Goal: Task Accomplishment & Management: Manage account settings

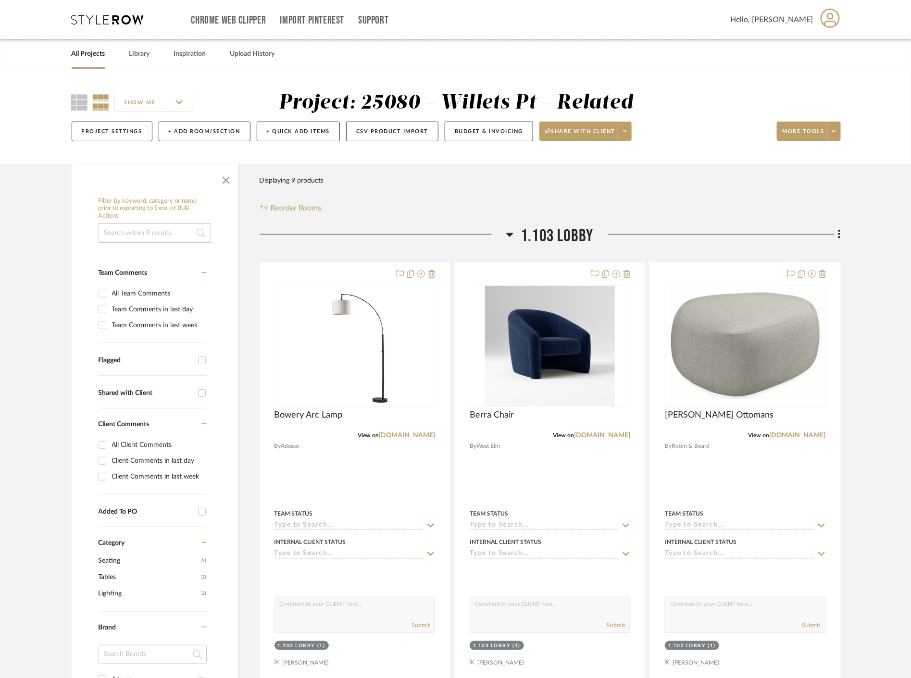
drag, startPoint x: 153, startPoint y: 58, endPoint x: 143, endPoint y: 56, distance: 9.7
click at [152, 58] on div "All Projects Library Inspiration Upload History" at bounding box center [455, 53] width 797 height 29
click at [831, 16] on icon at bounding box center [830, 18] width 20 height 20
click at [815, 88] on span "Notifications" at bounding box center [804, 92] width 63 height 8
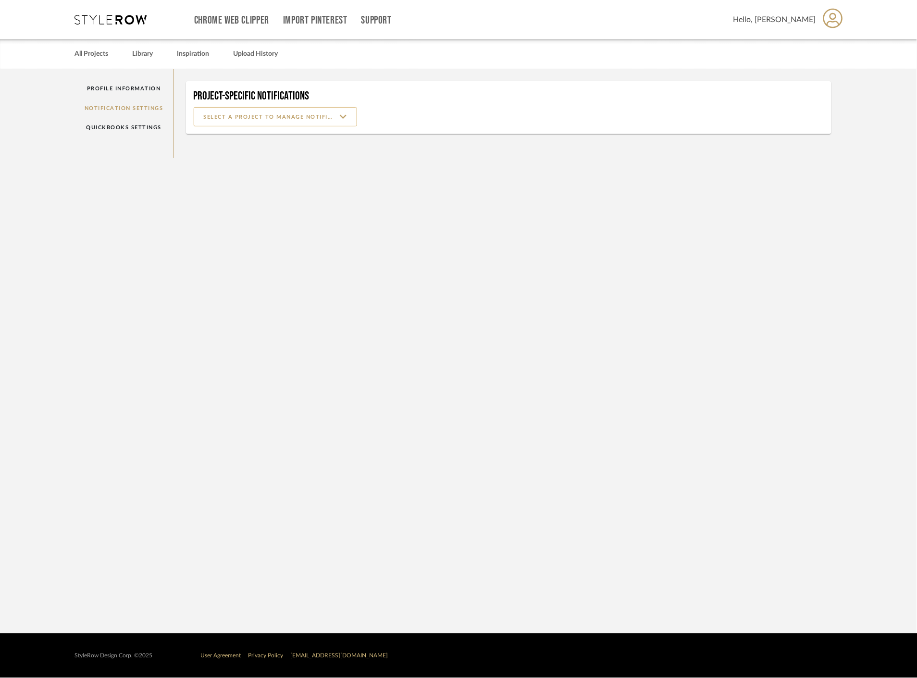
click at [286, 123] on input at bounding box center [275, 116] width 163 height 19
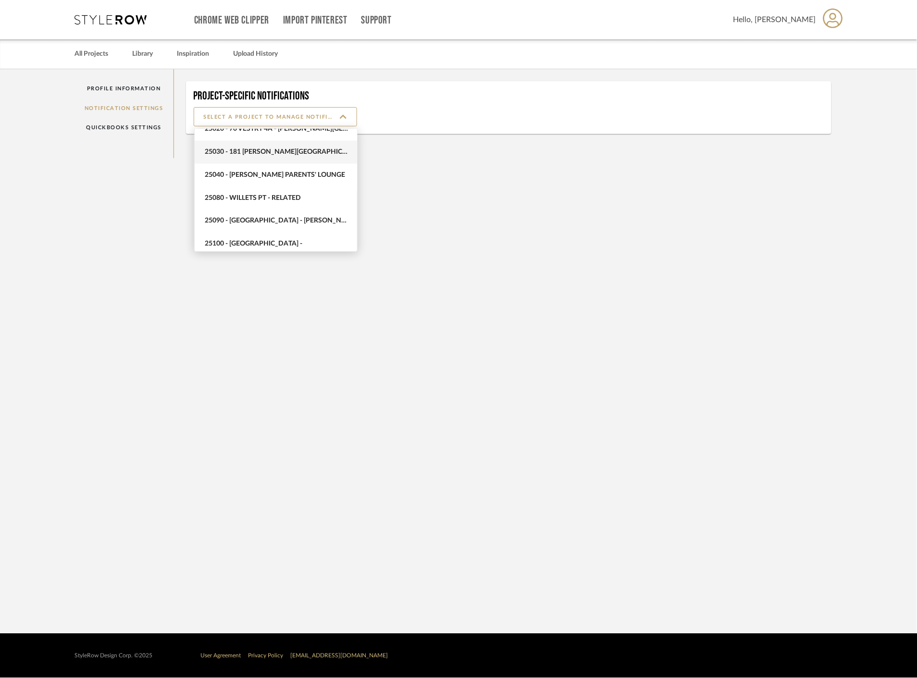
scroll to position [481, 0]
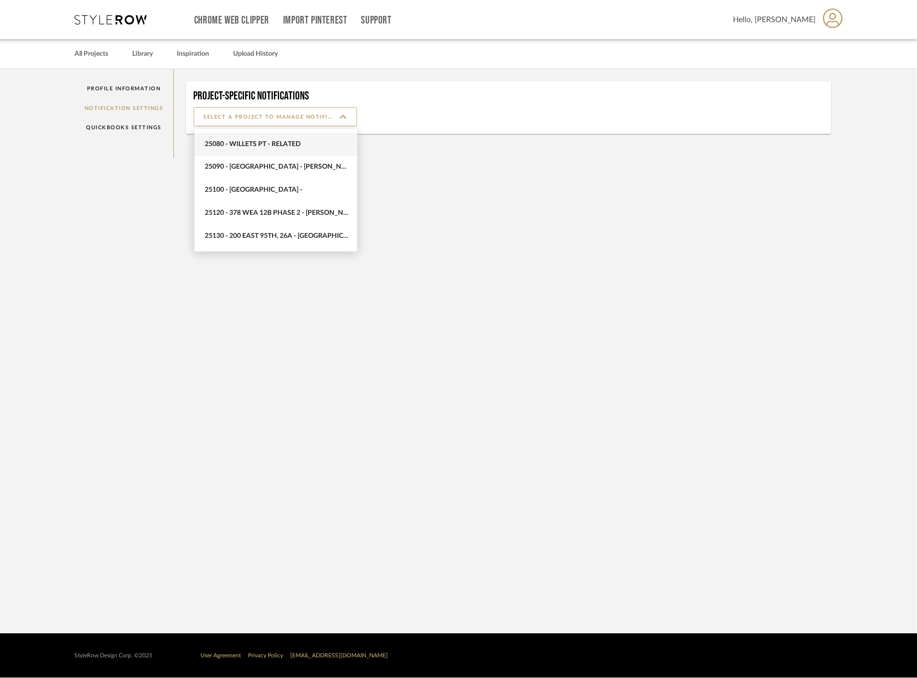
click at [301, 150] on span "25080 - Willets Pt - Related" at bounding box center [276, 144] width 162 height 23
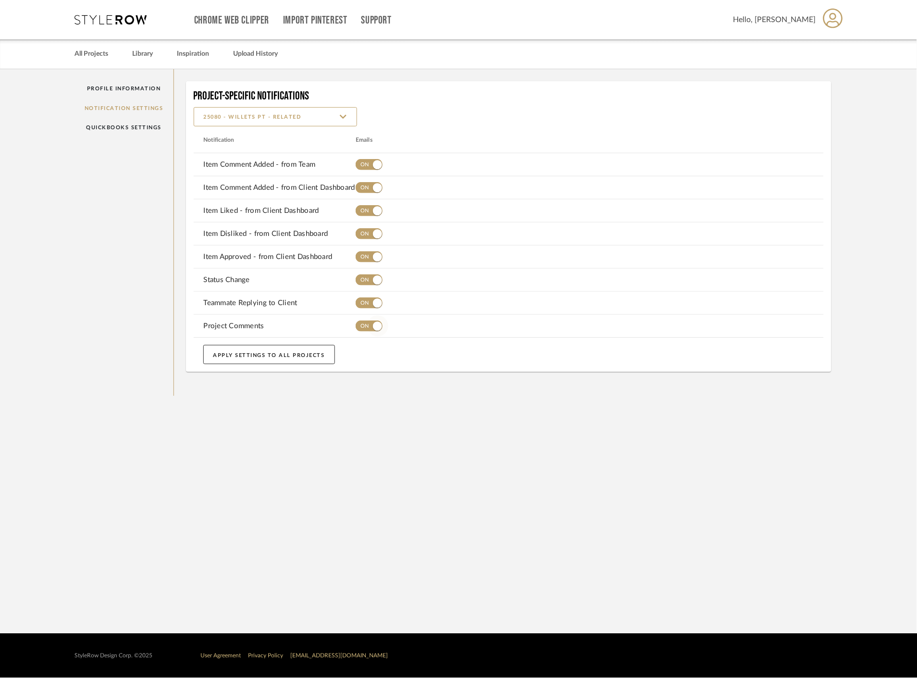
click at [380, 320] on span "button" at bounding box center [377, 326] width 21 height 21
click at [369, 299] on span "button" at bounding box center [377, 303] width 21 height 21
click at [368, 285] on span "button" at bounding box center [377, 280] width 21 height 21
click at [359, 260] on span "button" at bounding box center [369, 256] width 27 height 11
click at [364, 226] on button "button" at bounding box center [369, 233] width 27 height 19
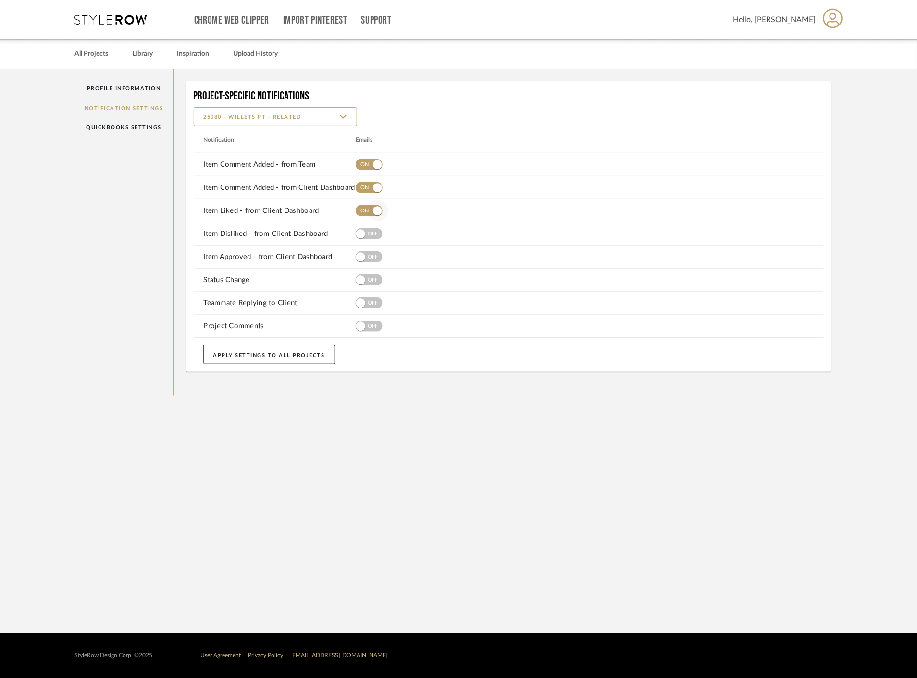
click at [368, 213] on span "button" at bounding box center [377, 210] width 21 height 21
drag, startPoint x: 368, startPoint y: 189, endPoint x: 370, endPoint y: 183, distance: 6.1
click at [368, 188] on span "button" at bounding box center [377, 187] width 21 height 21
click at [373, 167] on span "button" at bounding box center [377, 164] width 21 height 21
click at [337, 119] on input "25080 - Willets Pt - Related" at bounding box center [275, 116] width 163 height 19
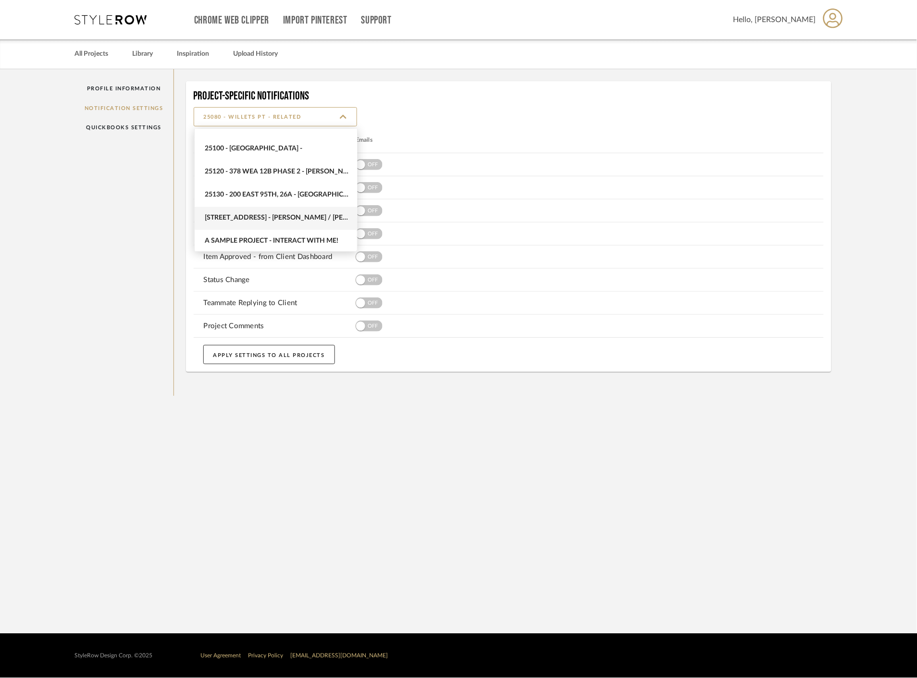
scroll to position [537, 0]
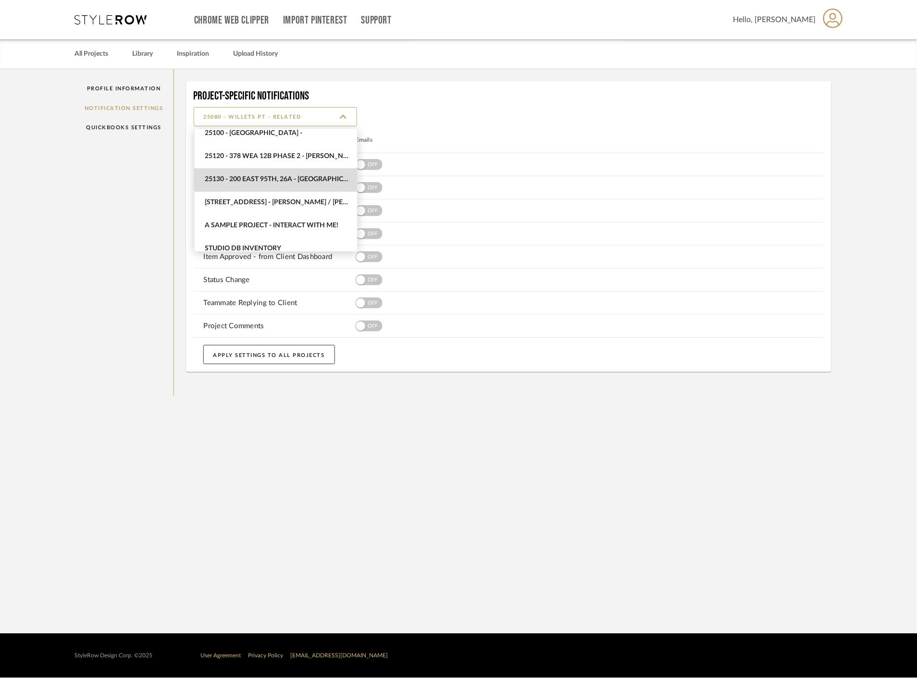
click at [307, 178] on span "25130 - 200 East 95th, 26A - [GEOGRAPHIC_DATA]" at bounding box center [277, 180] width 145 height 8
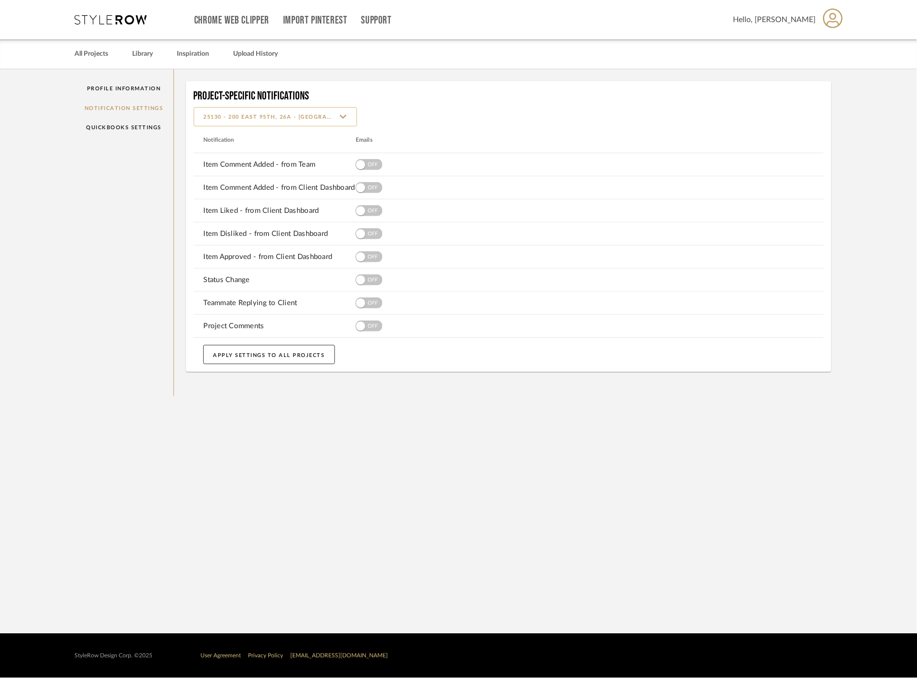
click at [316, 109] on input "25130 - 200 East 95th, 26A - [GEOGRAPHIC_DATA]" at bounding box center [275, 116] width 163 height 19
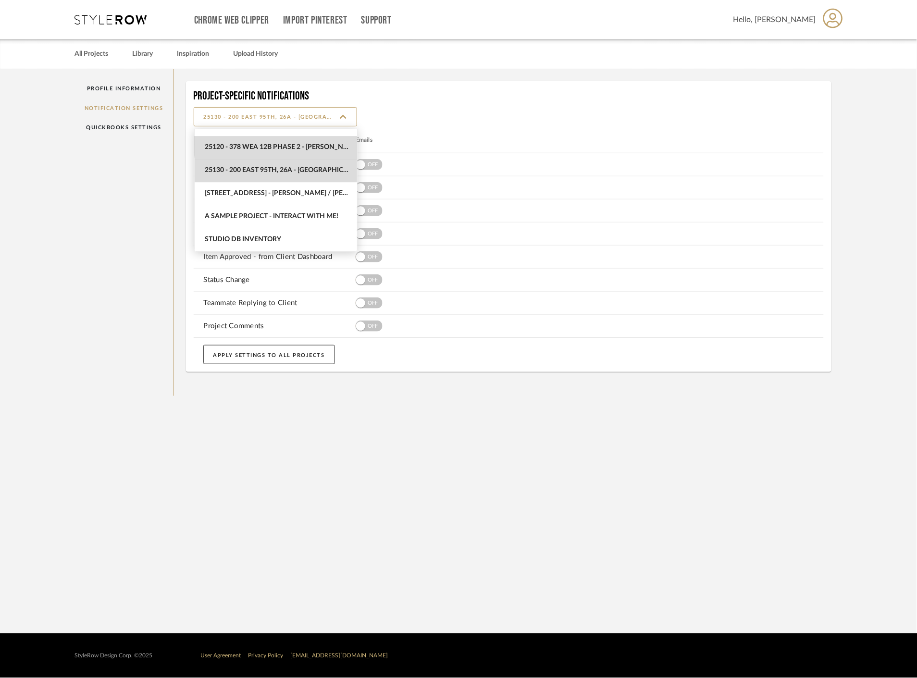
click at [304, 144] on span "25120 - 378 WEA 12B Phase 2 - [PERSON_NAME]" at bounding box center [277, 148] width 145 height 8
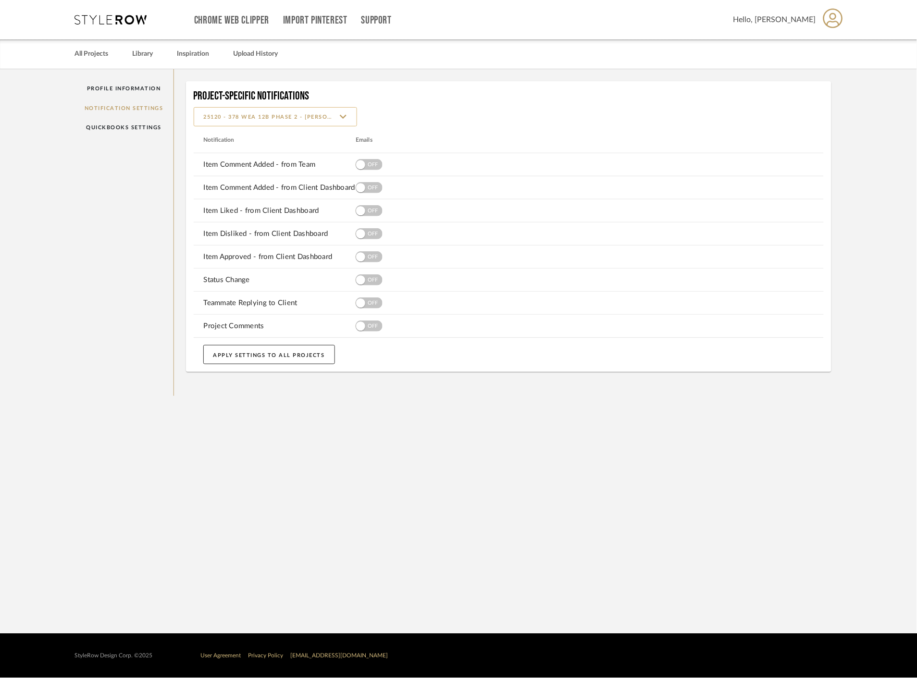
click at [317, 125] on input "25120 - 378 WEA 12B Phase 2 - [PERSON_NAME]" at bounding box center [275, 116] width 163 height 19
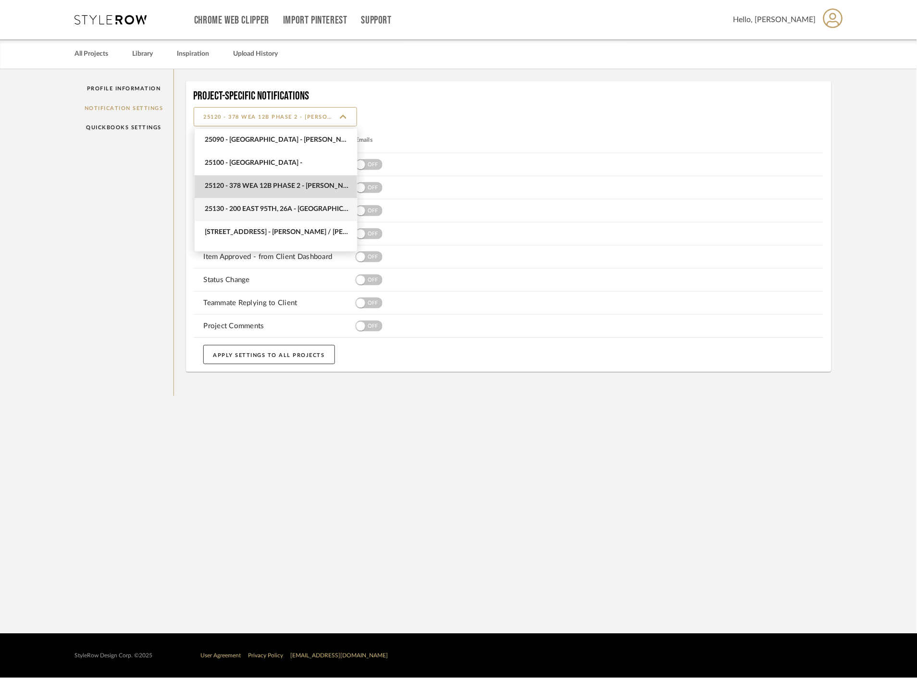
scroll to position [493, 0]
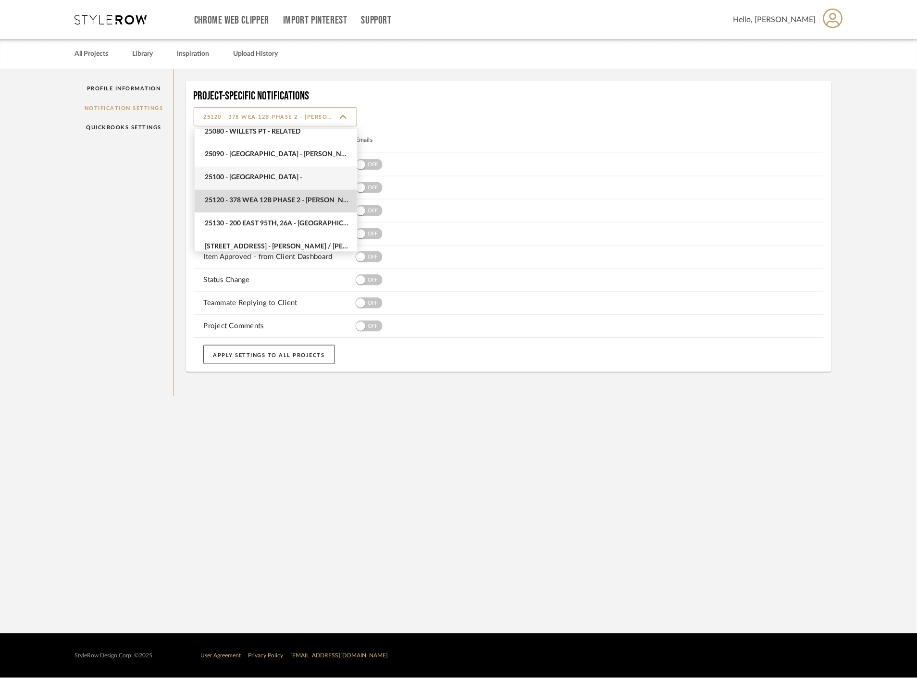
click at [297, 174] on span "25100 - [GEOGRAPHIC_DATA] -" at bounding box center [277, 178] width 145 height 8
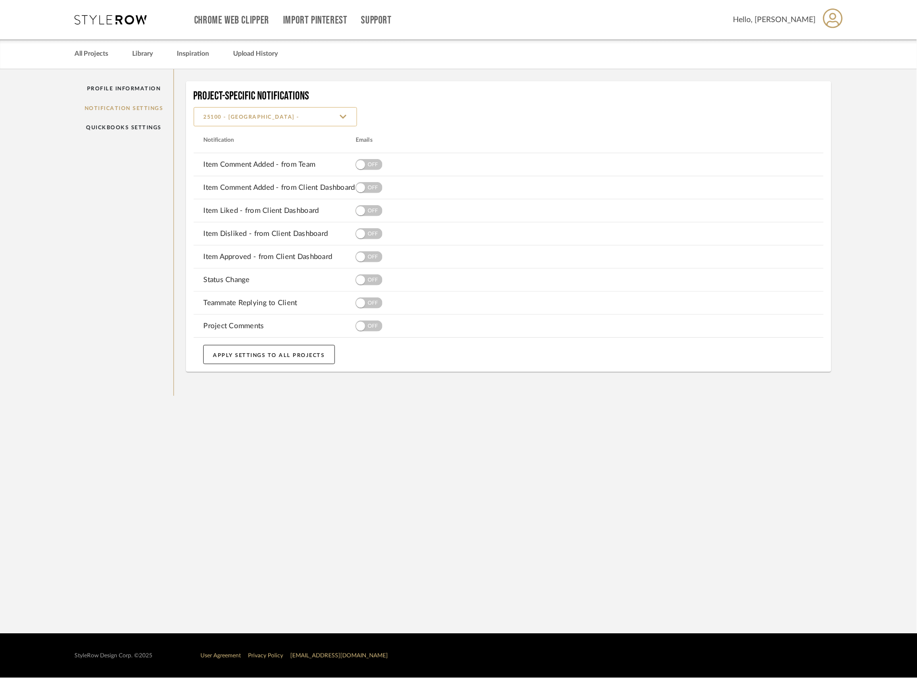
click at [309, 113] on input "25100 - [GEOGRAPHIC_DATA] -" at bounding box center [275, 116] width 163 height 19
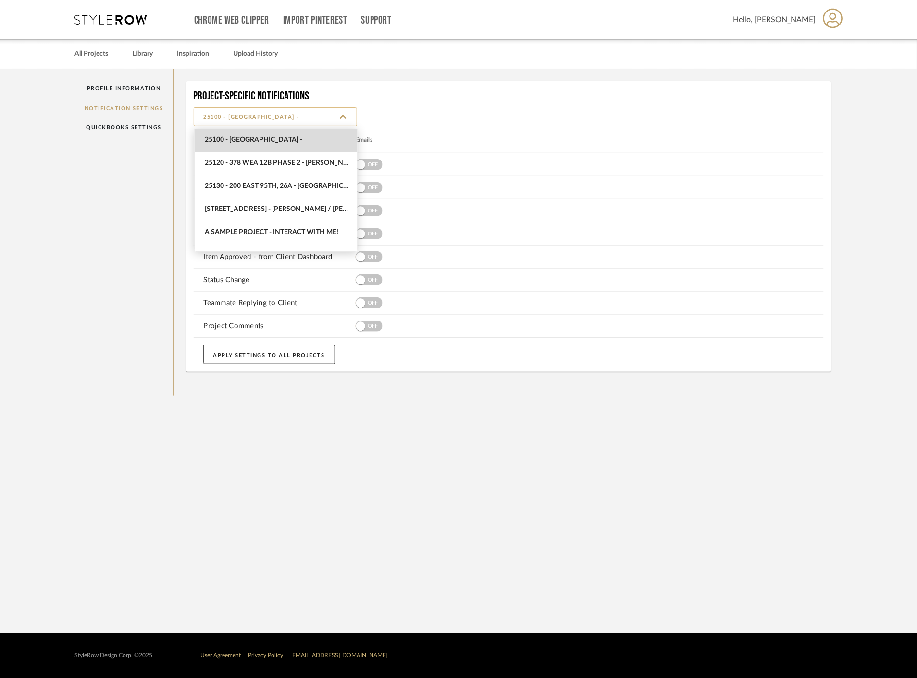
scroll to position [477, 0]
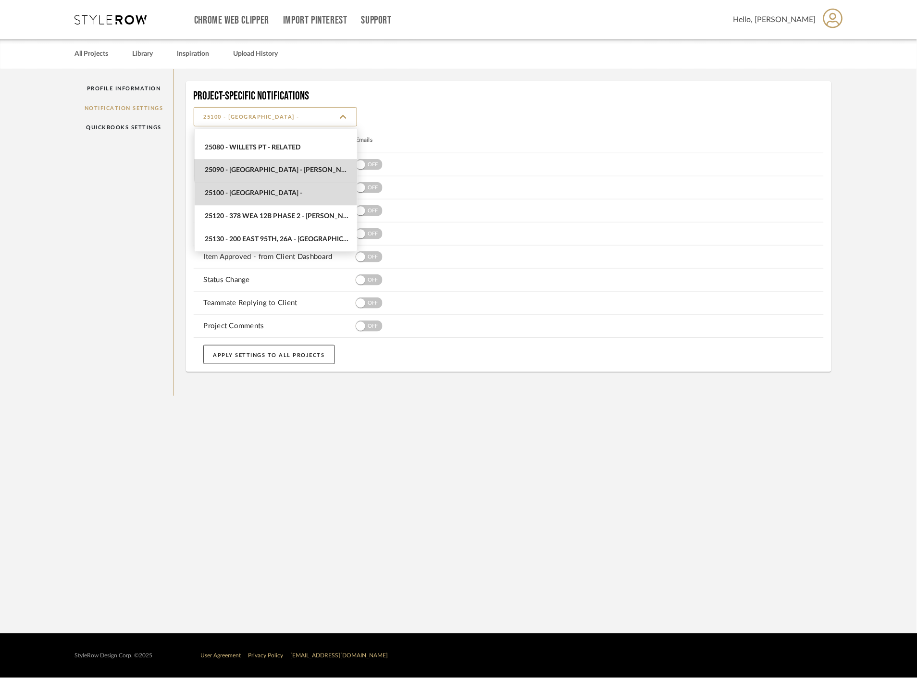
click at [307, 162] on span "25090 - [GEOGRAPHIC_DATA] - [PERSON_NAME]" at bounding box center [276, 171] width 162 height 23
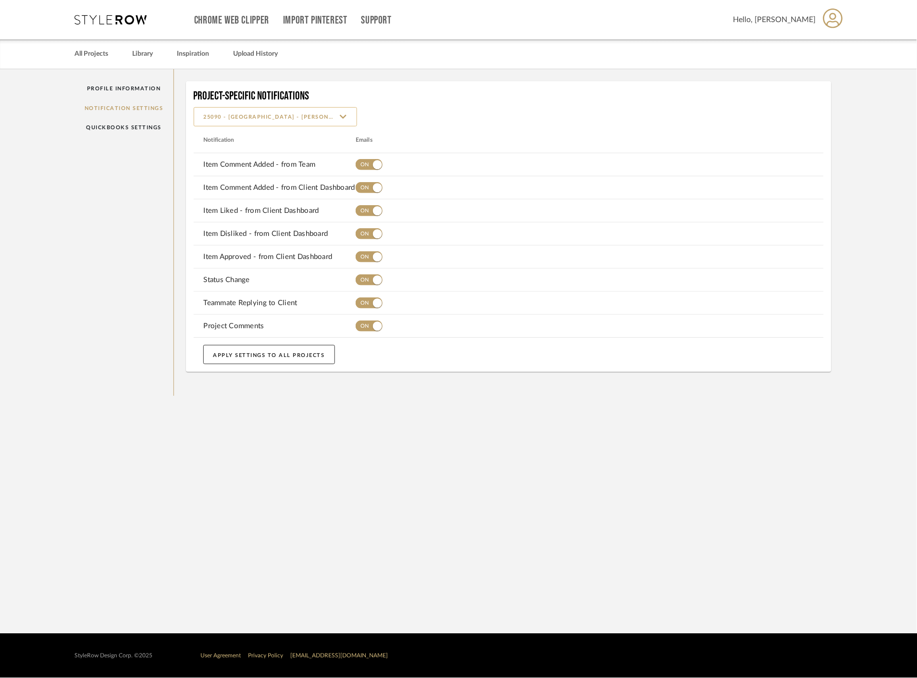
click at [301, 121] on input "25090 - [GEOGRAPHIC_DATA] - [PERSON_NAME]" at bounding box center [275, 116] width 163 height 19
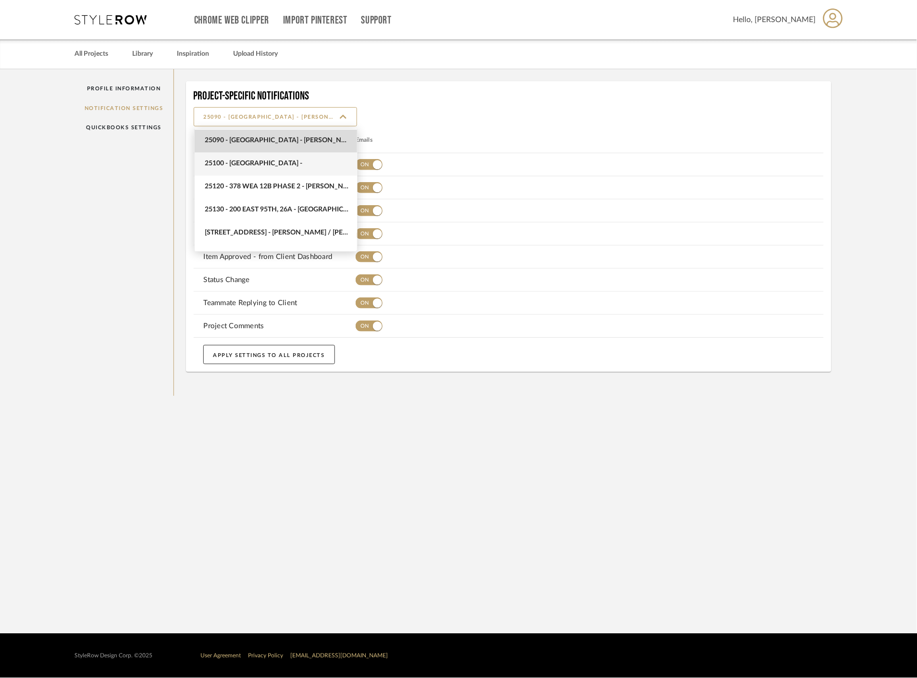
scroll to position [454, 0]
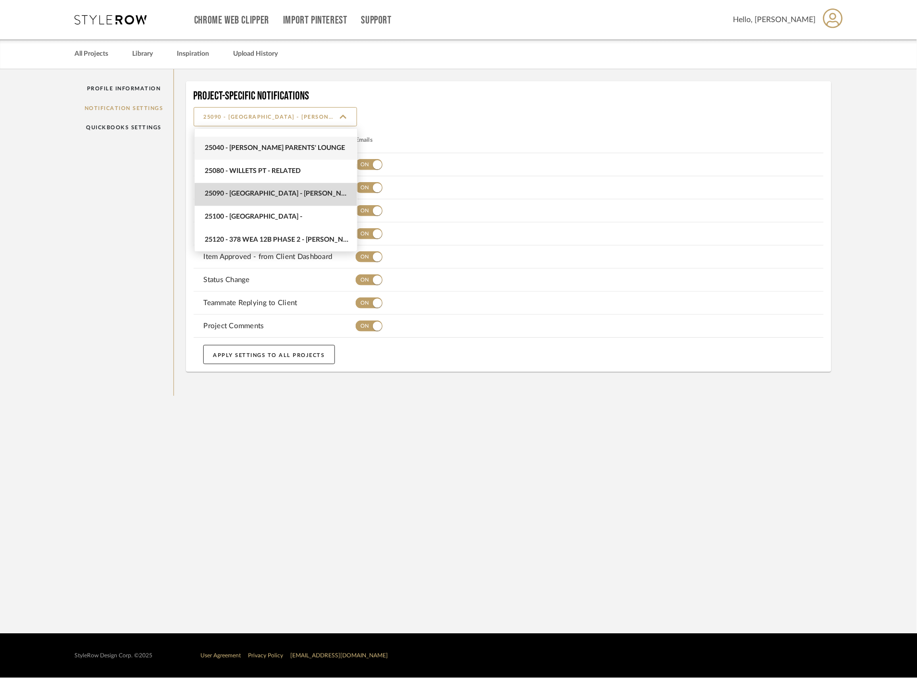
click at [294, 154] on span "25040 - [PERSON_NAME] Parents' Lounge" at bounding box center [276, 148] width 162 height 23
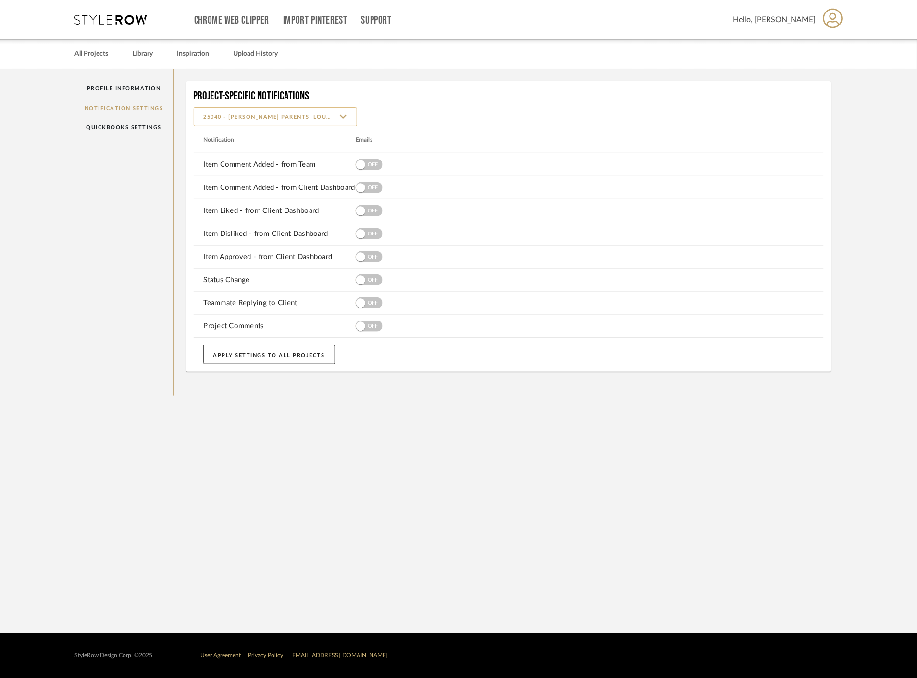
click at [304, 114] on input "25040 - [PERSON_NAME] Parents' Lounge" at bounding box center [275, 116] width 163 height 19
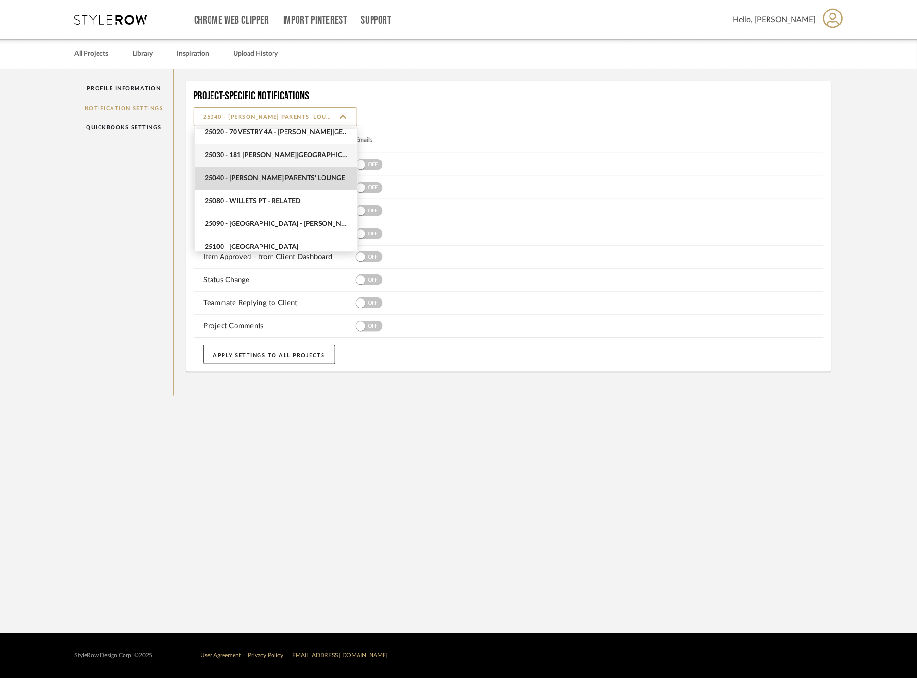
scroll to position [408, 0]
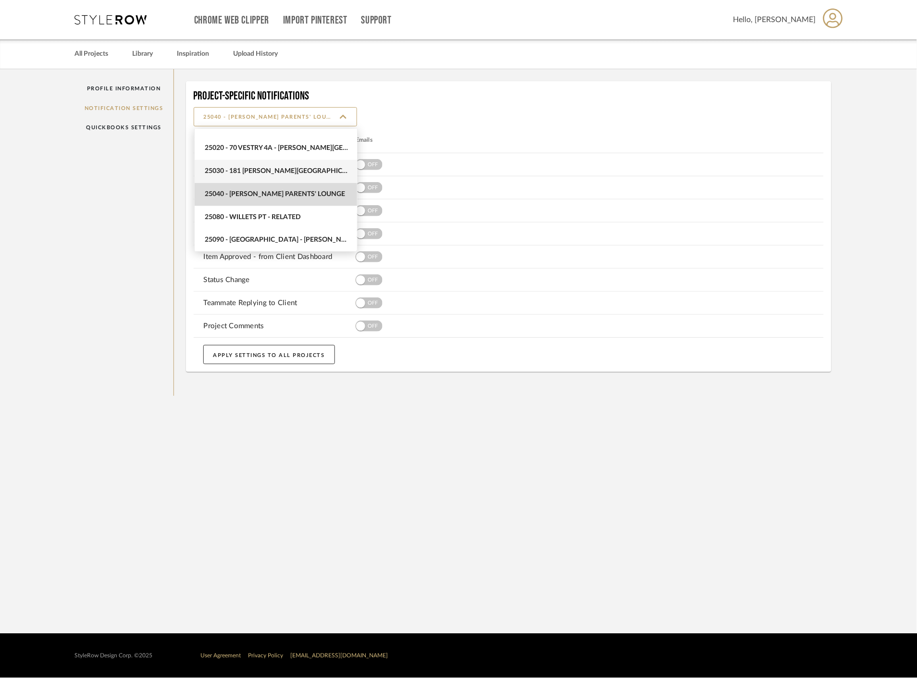
click at [305, 167] on span "25030 - 181 [PERSON_NAME][GEOGRAPHIC_DATA]" at bounding box center [277, 171] width 145 height 8
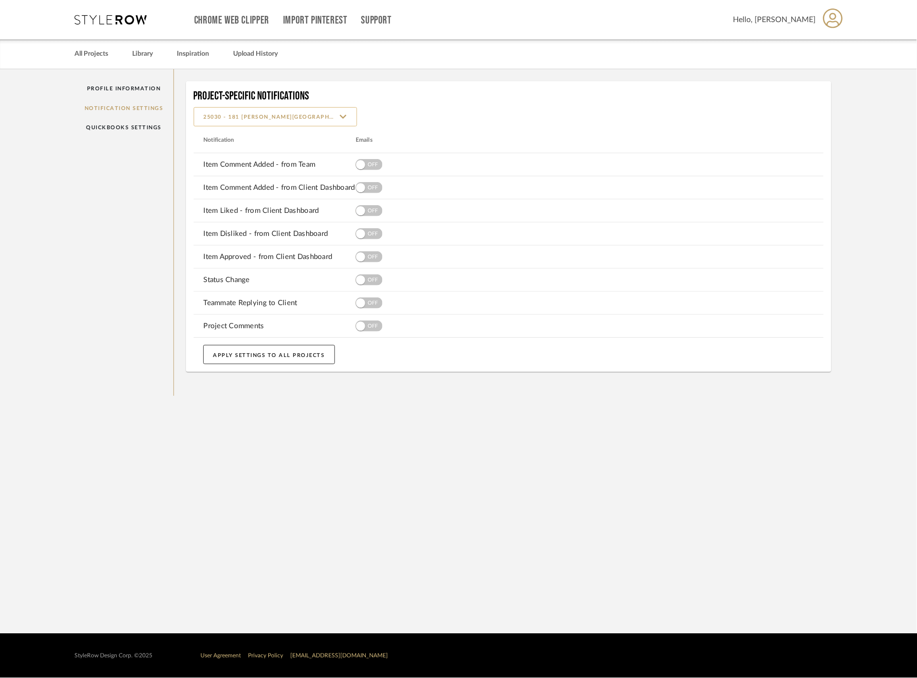
click at [323, 111] on input "25030 - 181 [PERSON_NAME][GEOGRAPHIC_DATA]" at bounding box center [275, 116] width 163 height 19
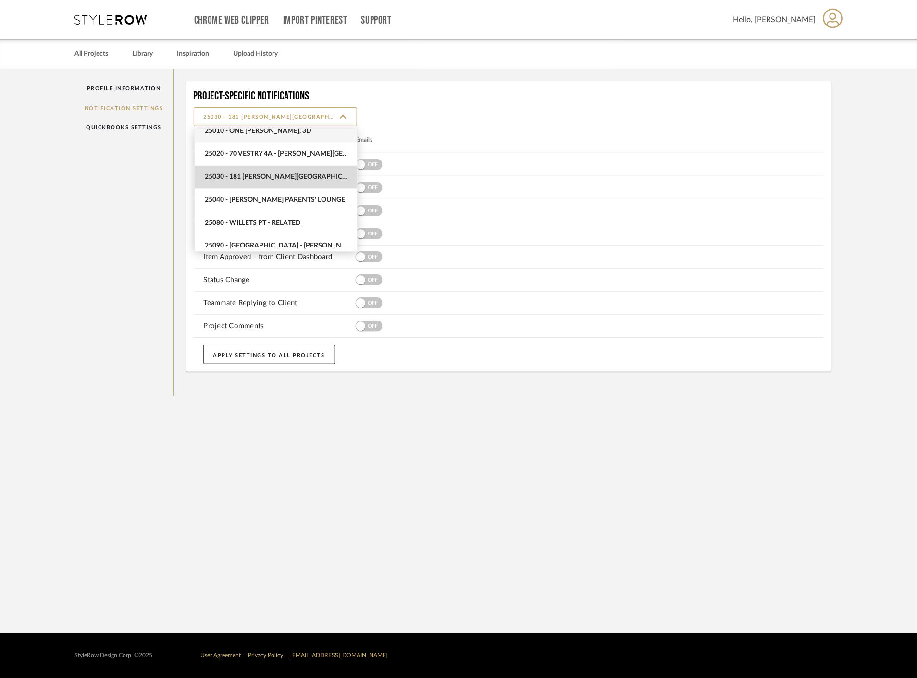
scroll to position [385, 0]
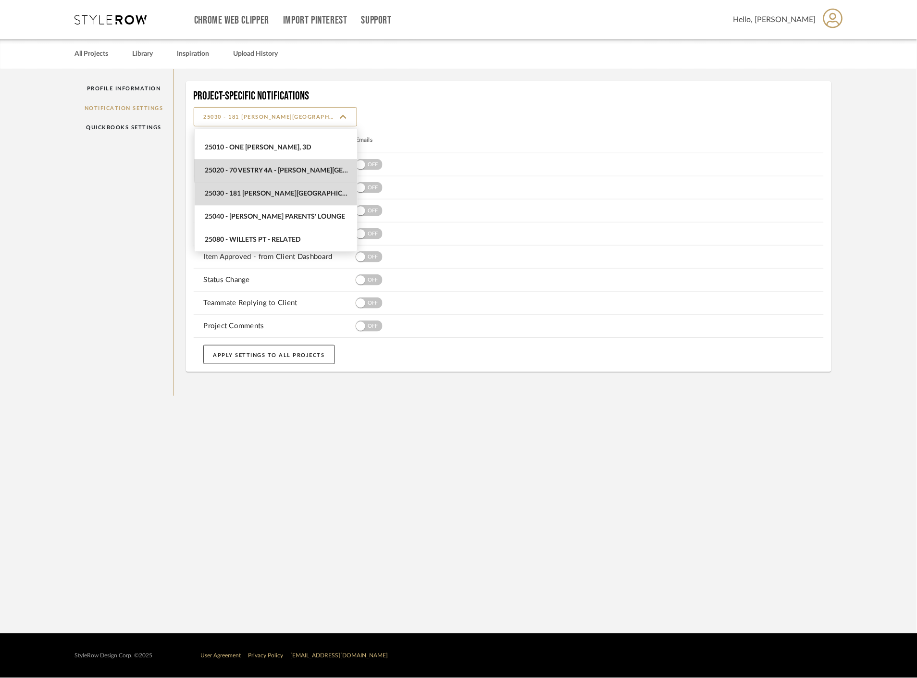
click at [308, 170] on span "25020 - 70 Vestry 4A - [PERSON_NAME][GEOGRAPHIC_DATA]" at bounding box center [277, 171] width 145 height 8
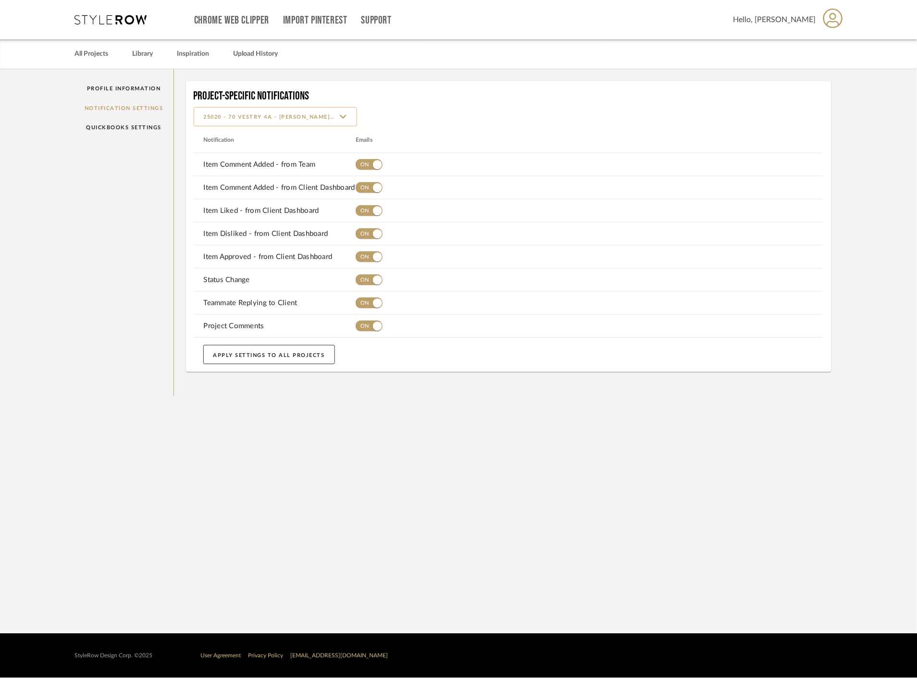
click at [321, 126] on input "25020 - 70 Vestry 4A - [PERSON_NAME][GEOGRAPHIC_DATA]" at bounding box center [275, 116] width 163 height 19
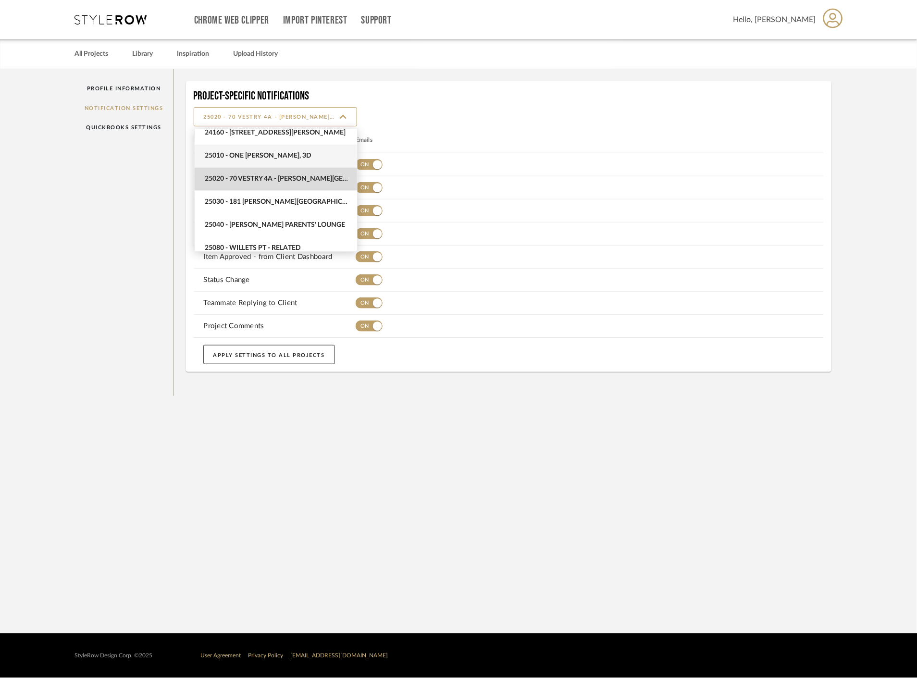
scroll to position [362, 0]
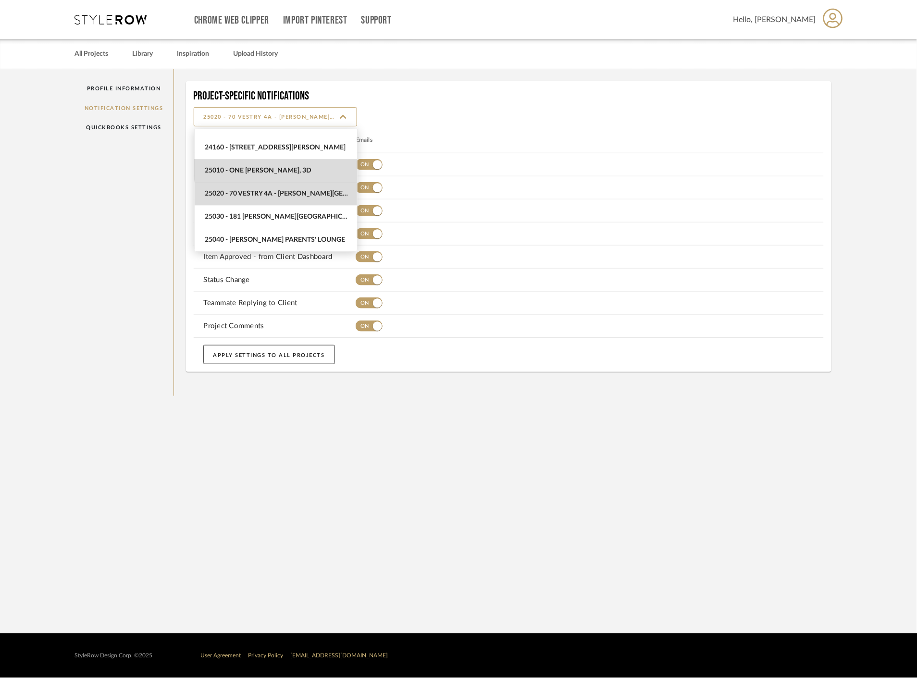
click at [322, 161] on span "25010 - One [PERSON_NAME], 3D" at bounding box center [276, 171] width 162 height 23
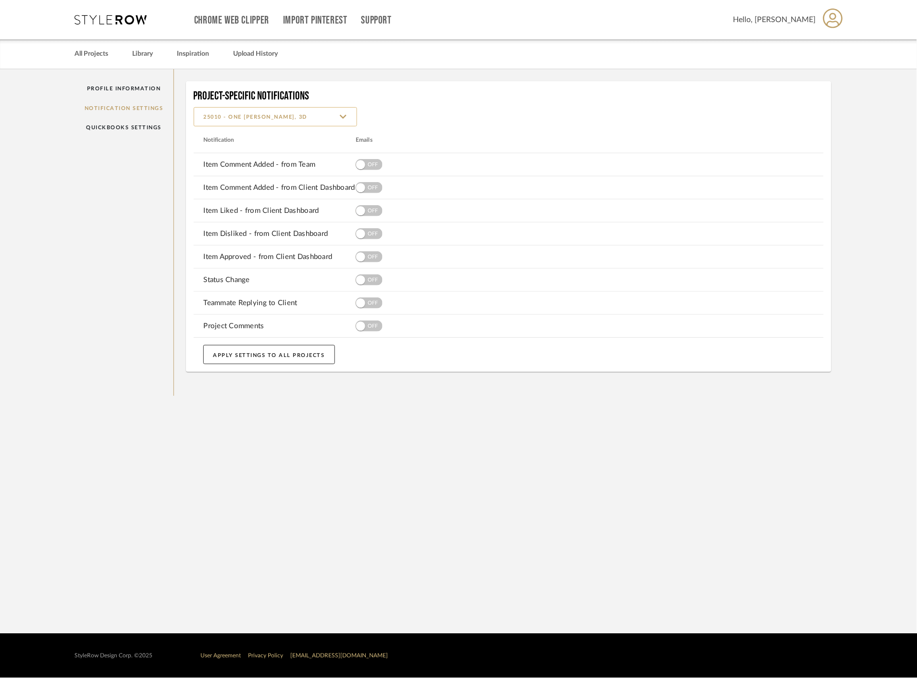
click at [328, 111] on input "25010 - One [PERSON_NAME], 3D" at bounding box center [275, 116] width 163 height 19
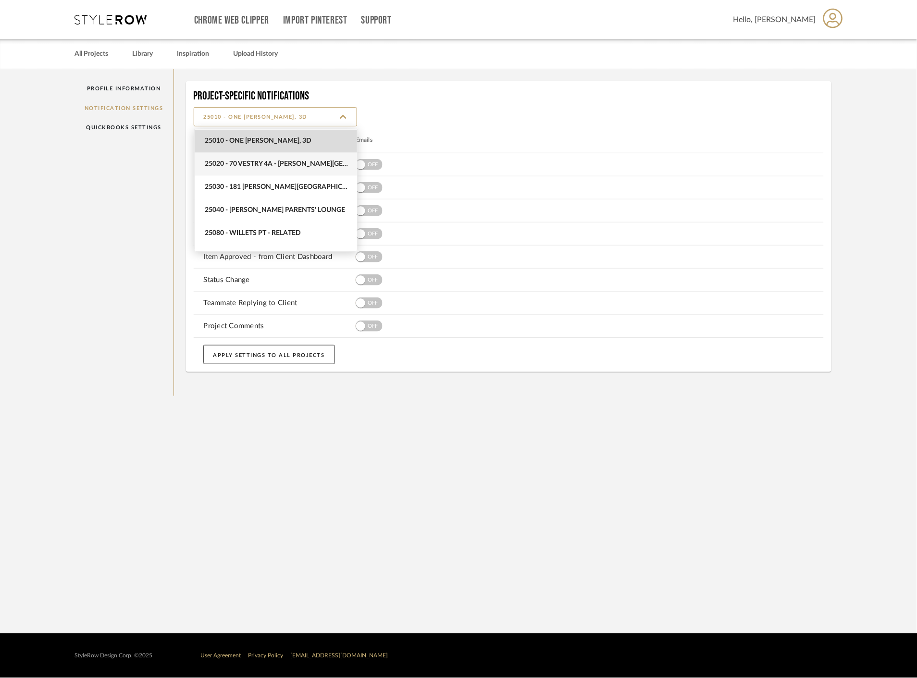
scroll to position [338, 0]
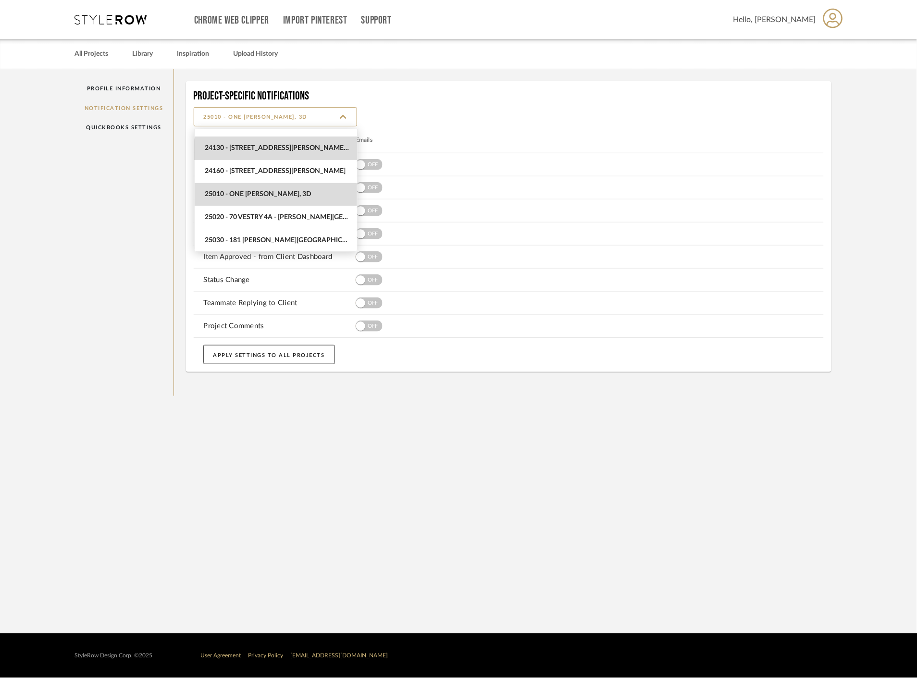
click at [320, 159] on span "24130 - [STREET_ADDRESS][PERSON_NAME][PERSON_NAME]" at bounding box center [276, 148] width 162 height 23
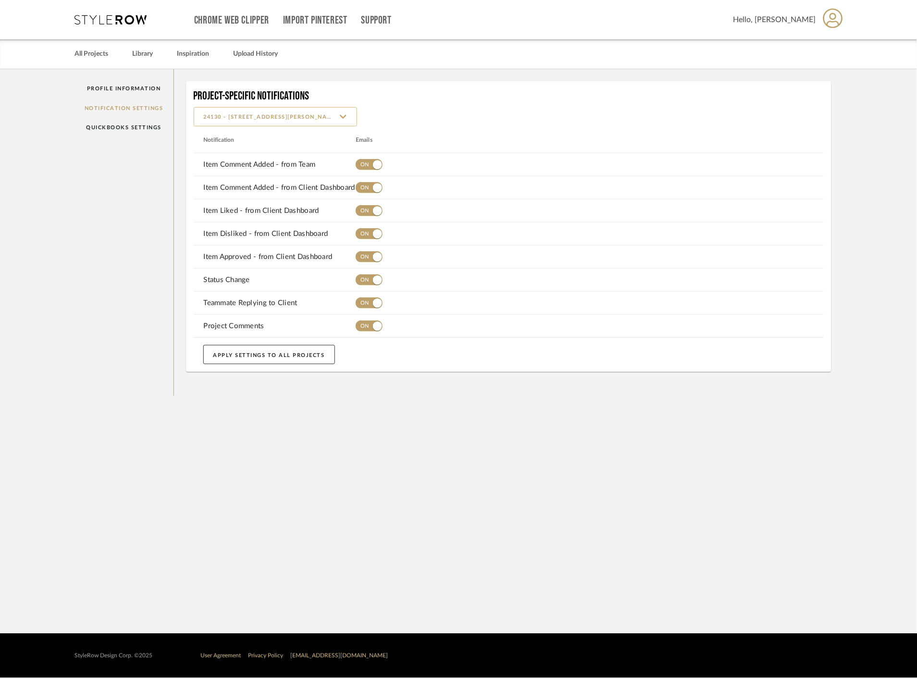
click at [307, 114] on input "24130 - [STREET_ADDRESS][PERSON_NAME][PERSON_NAME]" at bounding box center [275, 116] width 163 height 19
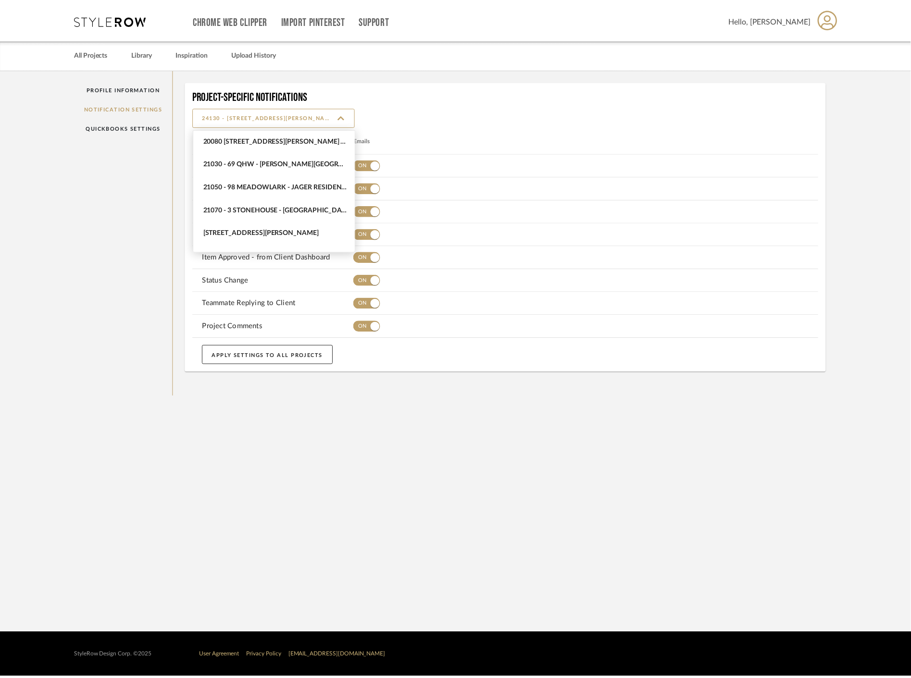
scroll to position [346, 0]
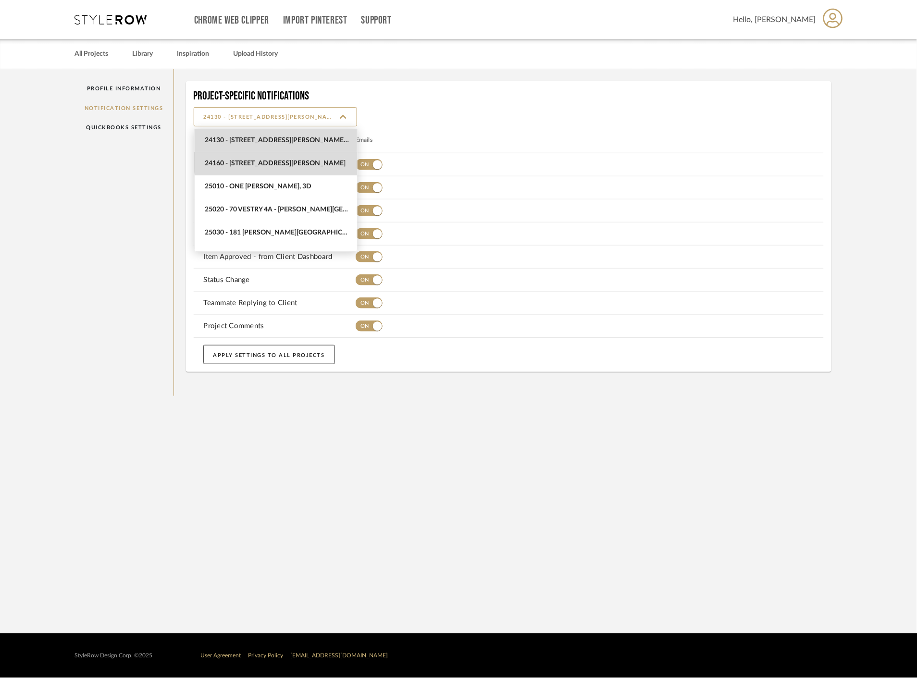
click at [308, 161] on span "24160 - [STREET_ADDRESS][PERSON_NAME]" at bounding box center [277, 164] width 145 height 8
type input "24160 - [STREET_ADDRESS][PERSON_NAME]"
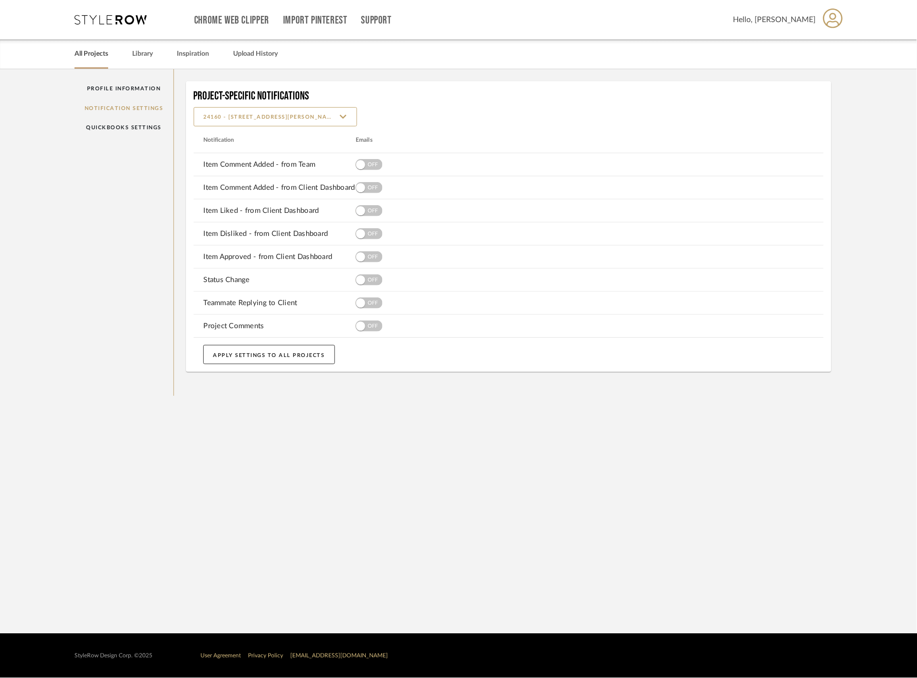
click at [78, 59] on link "All Projects" at bounding box center [91, 54] width 34 height 13
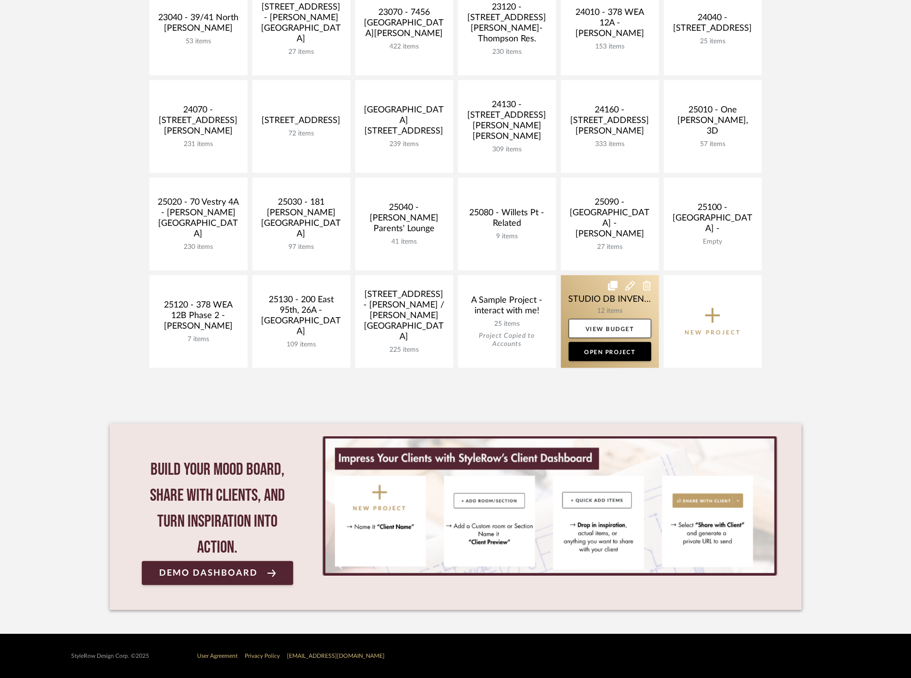
scroll to position [300, 0]
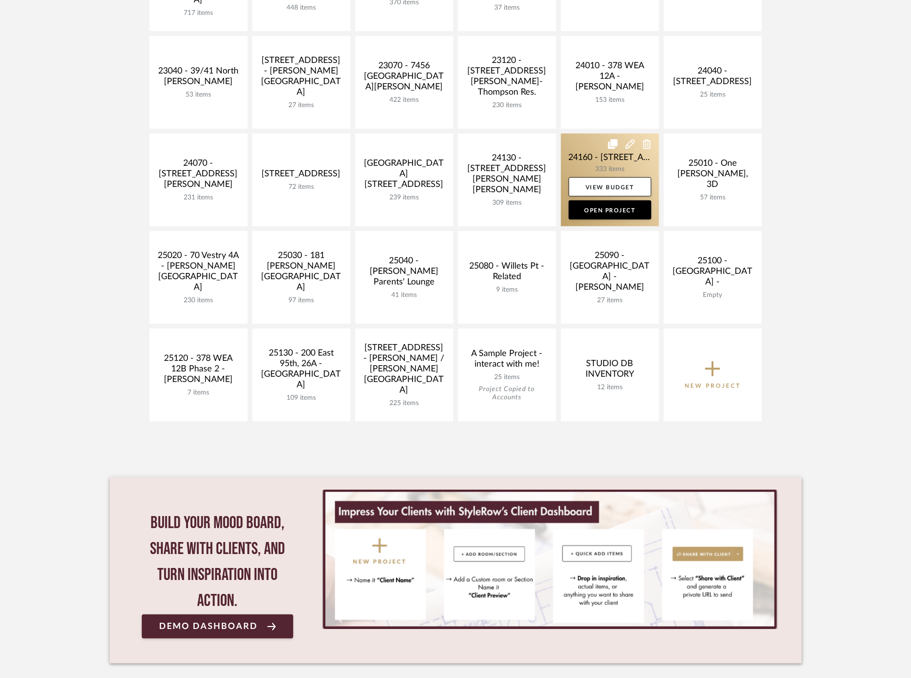
click at [599, 162] on link at bounding box center [610, 180] width 98 height 93
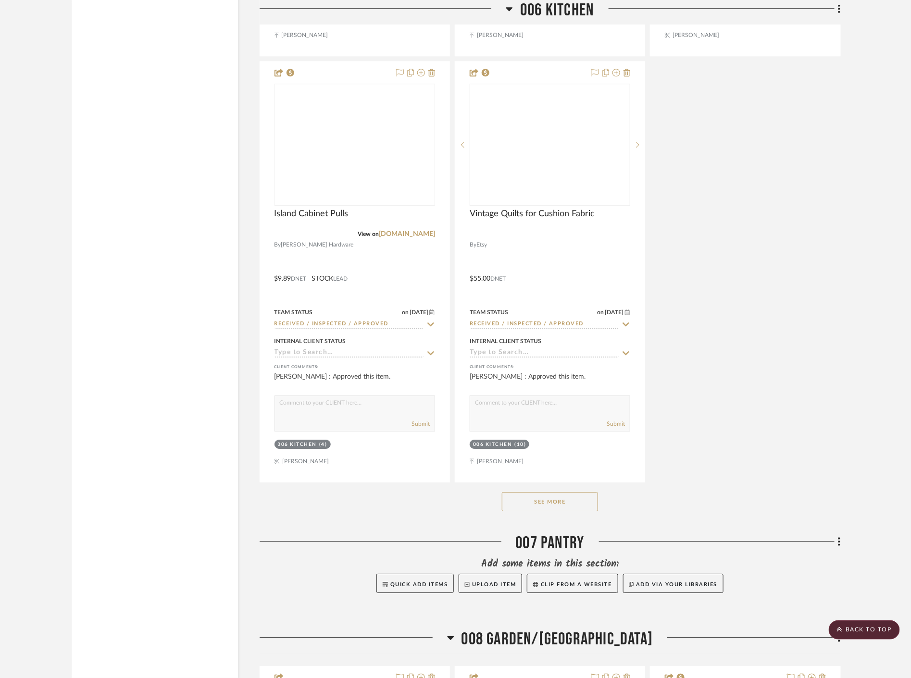
scroll to position [11053, 0]
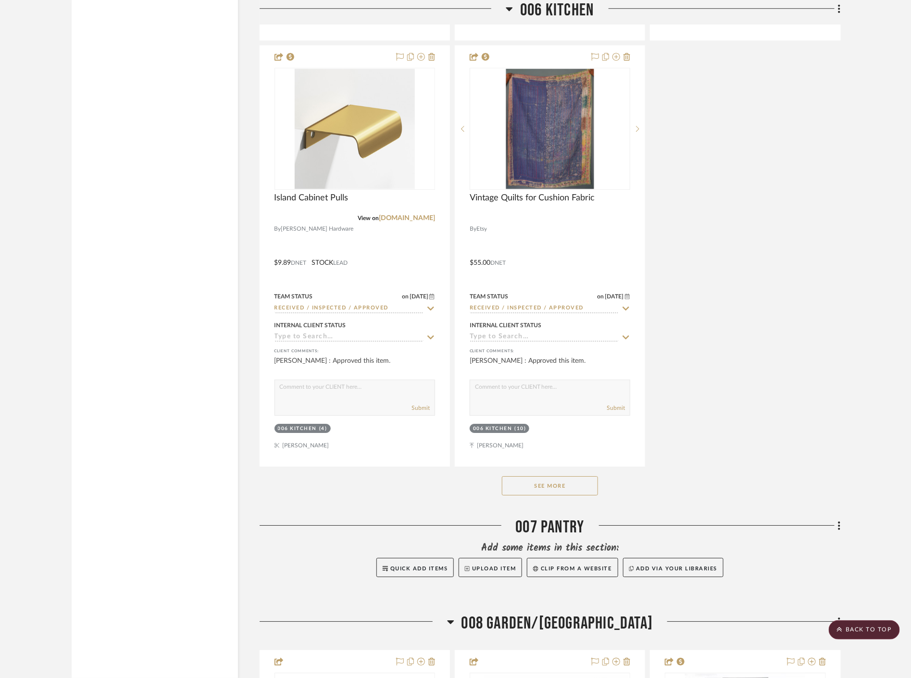
click at [541, 482] on button "See More" at bounding box center [550, 485] width 96 height 19
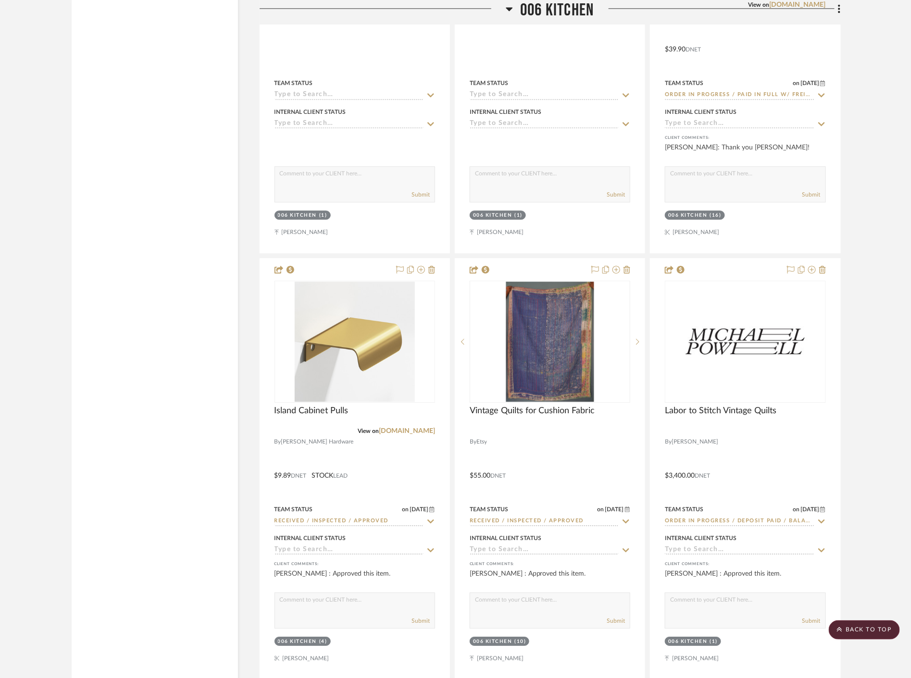
scroll to position [10839, 0]
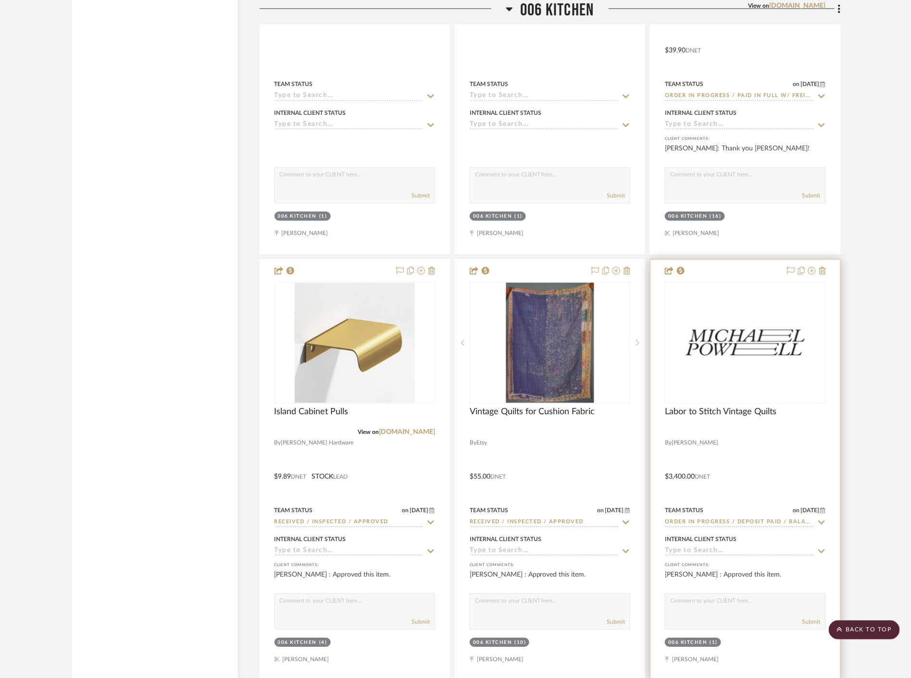
click at [793, 437] on div at bounding box center [744, 470] width 189 height 420
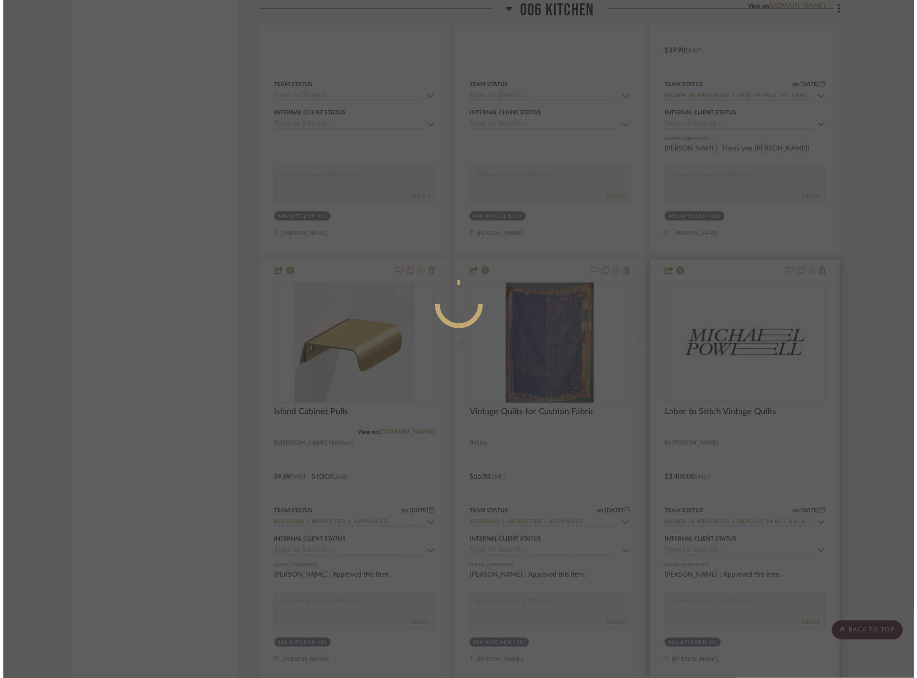
scroll to position [0, 0]
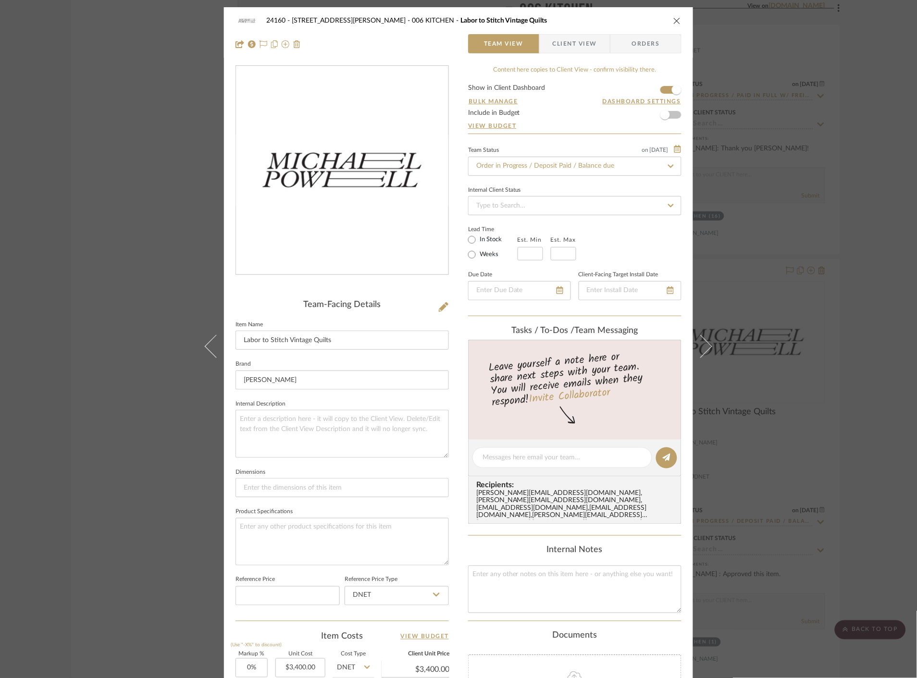
click at [868, 246] on div "24160 - [STREET_ADDRESS] - [PERSON_NAME] 006 KITCHEN Labor to Stitch Vintage Qu…" at bounding box center [458, 339] width 917 height 678
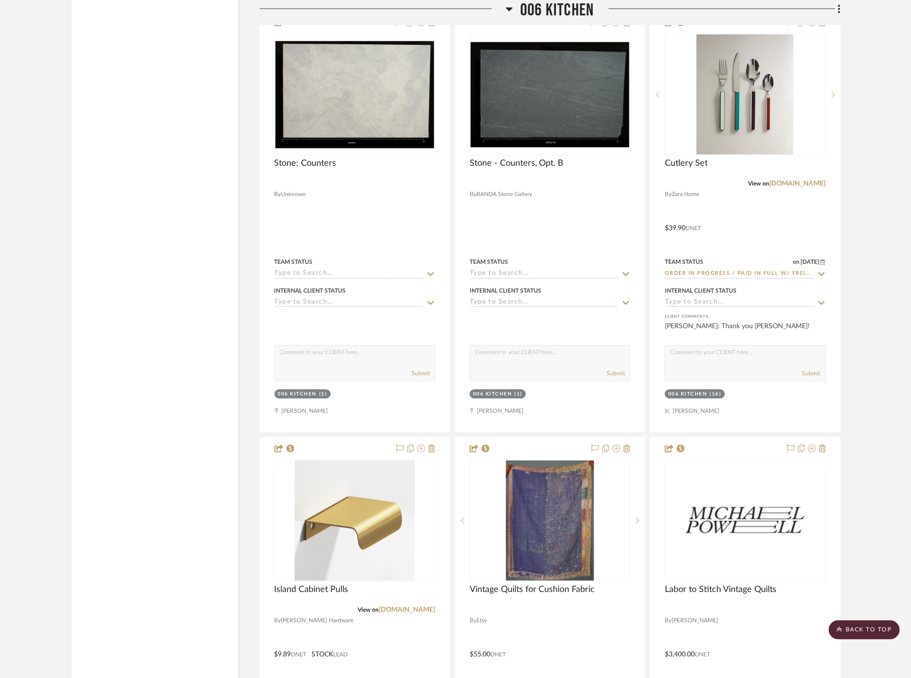
scroll to position [10572, 0]
